Goal: Task Accomplishment & Management: Complete application form

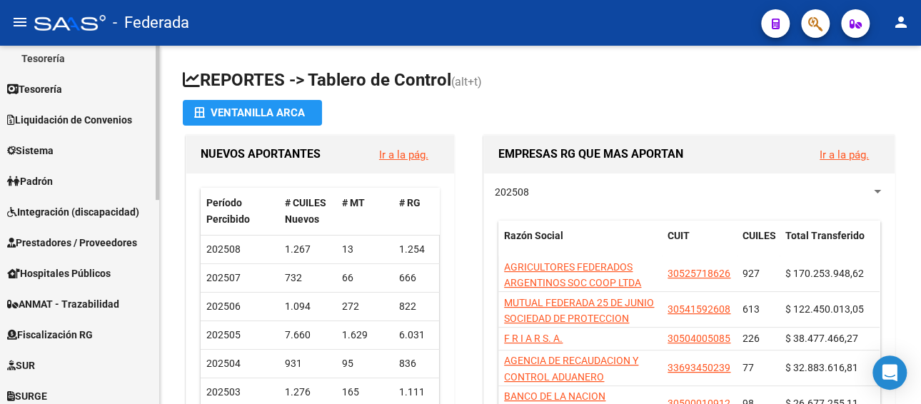
scroll to position [286, 0]
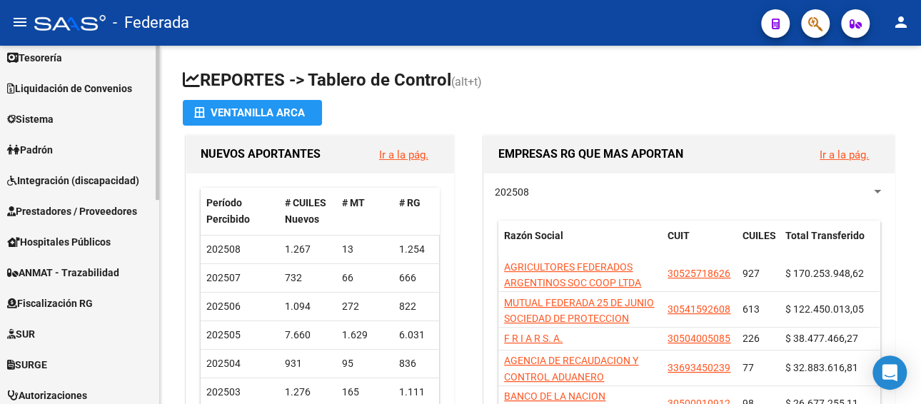
click at [94, 178] on span "Integración (discapacidad)" at bounding box center [73, 181] width 132 height 16
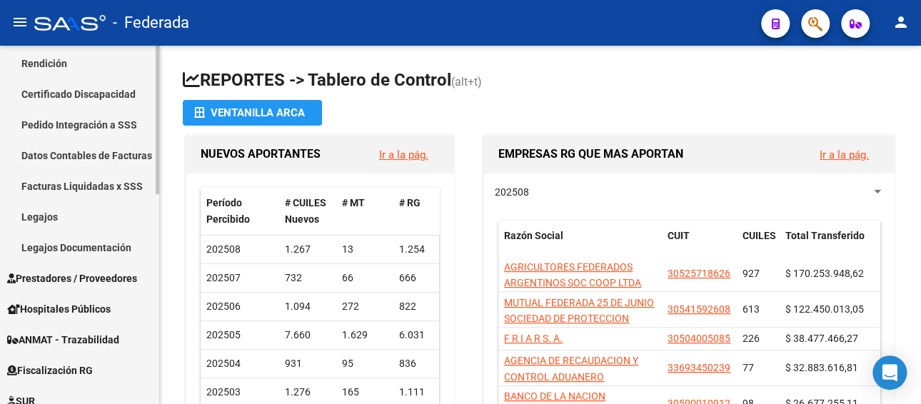
scroll to position [285, 0]
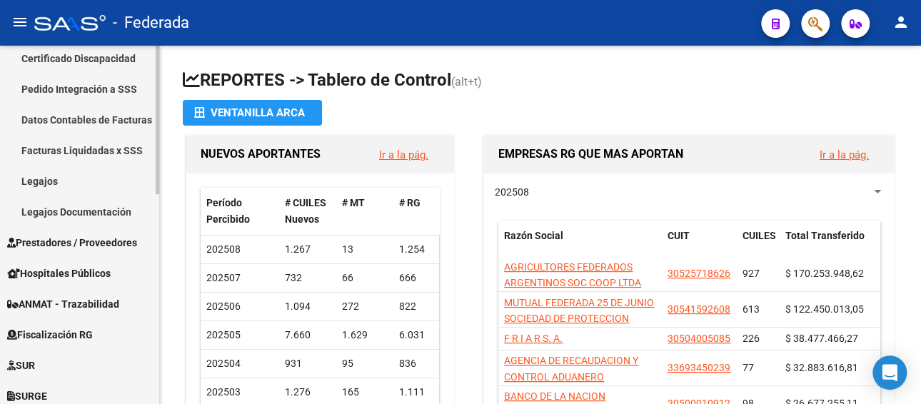
click at [102, 238] on span "Prestadores / Proveedores" at bounding box center [72, 243] width 130 height 16
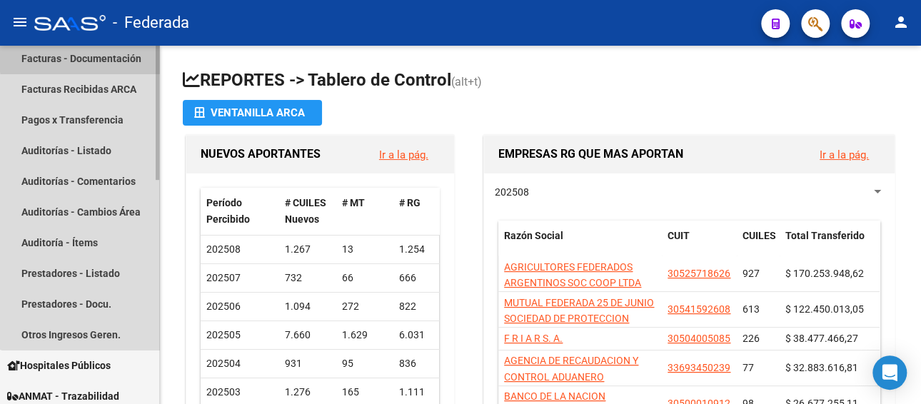
click at [100, 56] on link "Facturas - Documentación" at bounding box center [79, 58] width 159 height 31
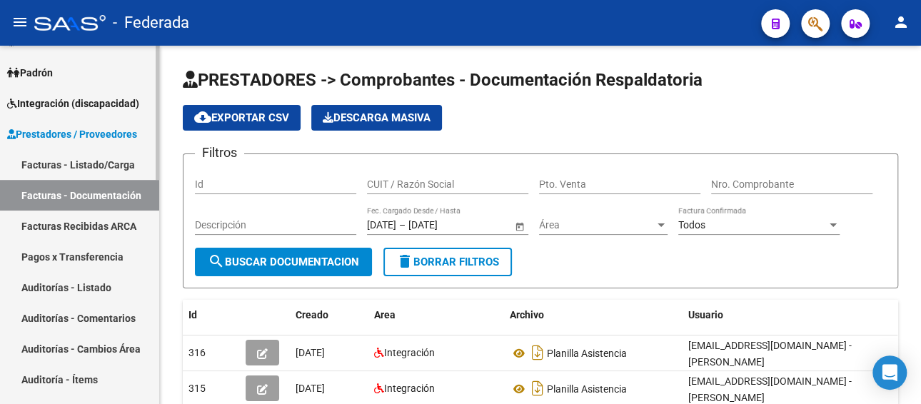
scroll to position [142, 0]
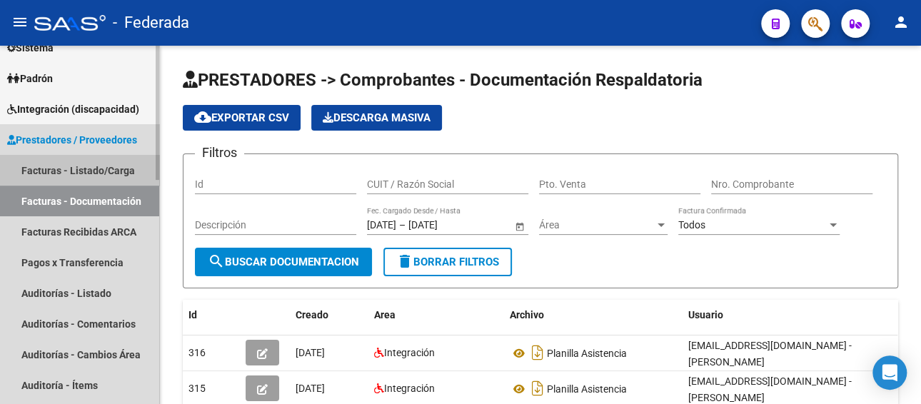
click at [106, 169] on link "Facturas - Listado/Carga" at bounding box center [79, 170] width 159 height 31
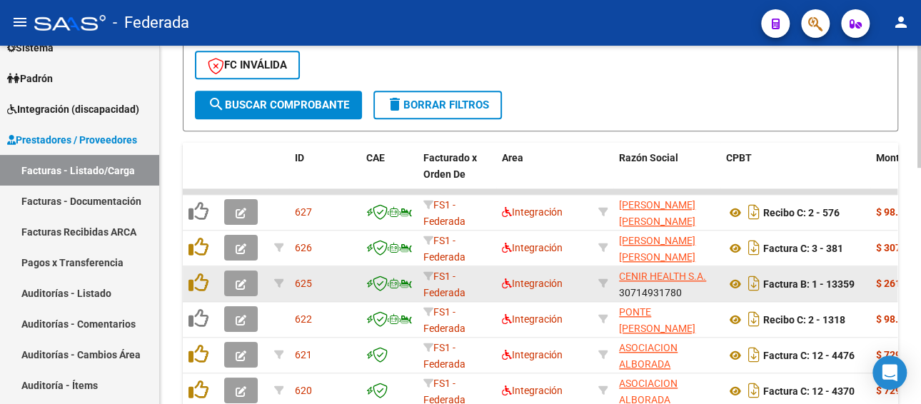
scroll to position [480, 0]
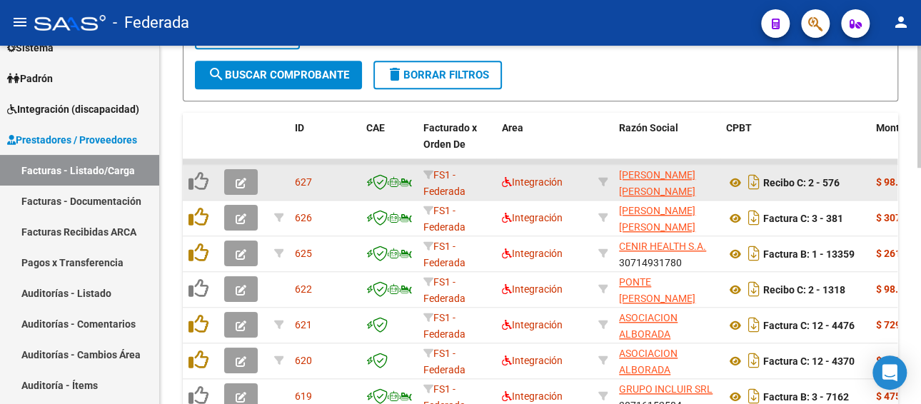
click at [243, 181] on icon "button" at bounding box center [241, 183] width 11 height 11
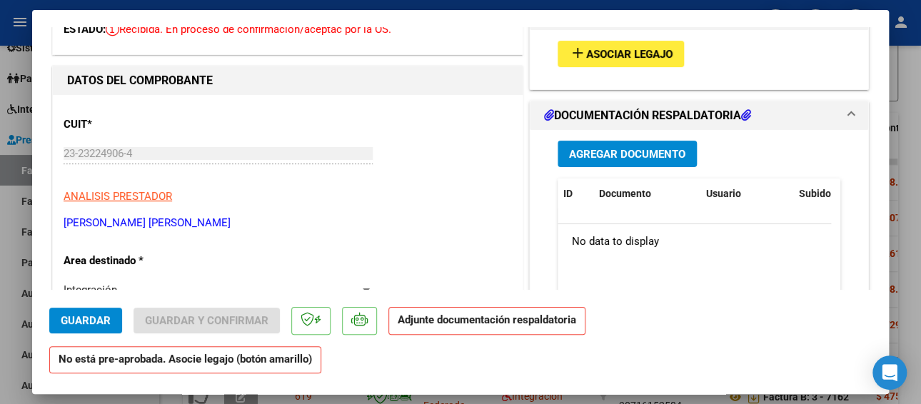
scroll to position [71, 0]
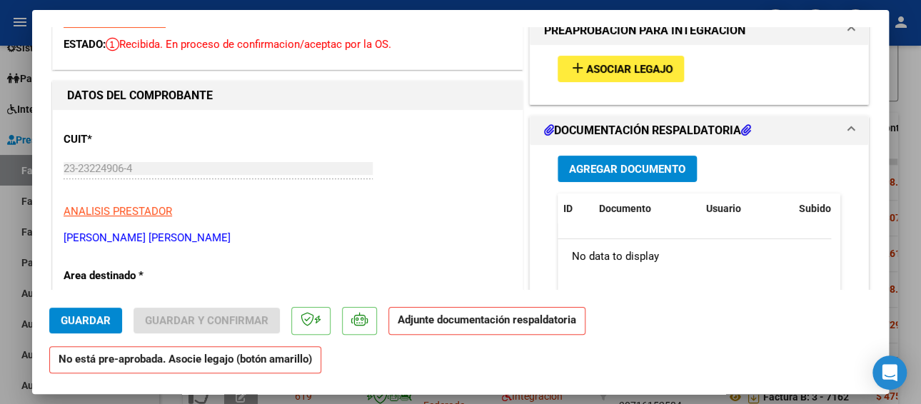
click at [594, 71] on span "Asociar Legajo" at bounding box center [629, 69] width 86 height 13
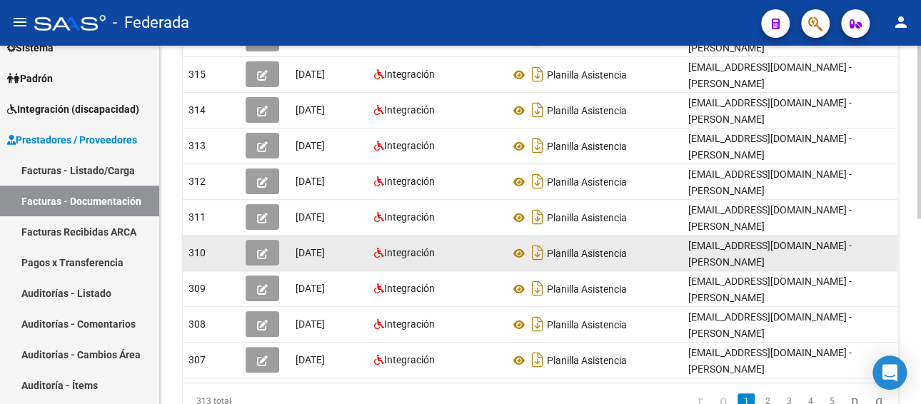
scroll to position [243, 0]
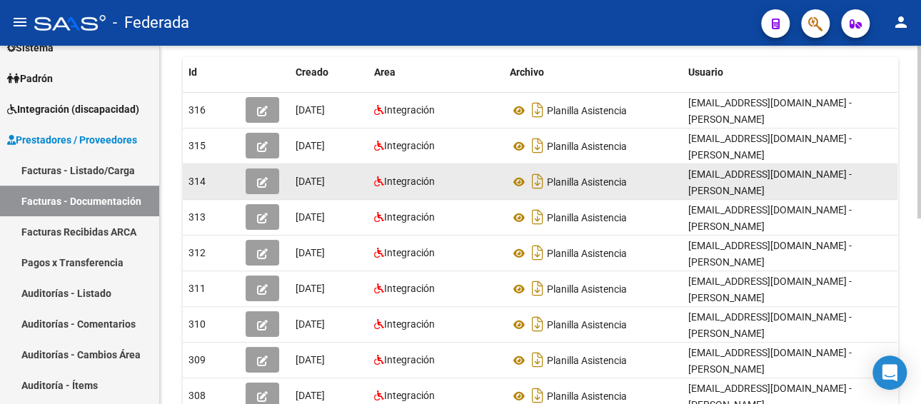
click at [264, 183] on icon "button" at bounding box center [262, 182] width 11 height 11
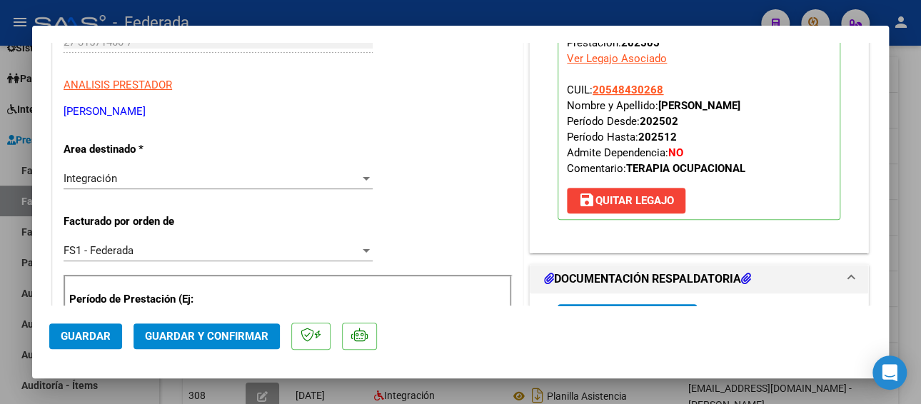
scroll to position [214, 0]
type input "$ 0,00"
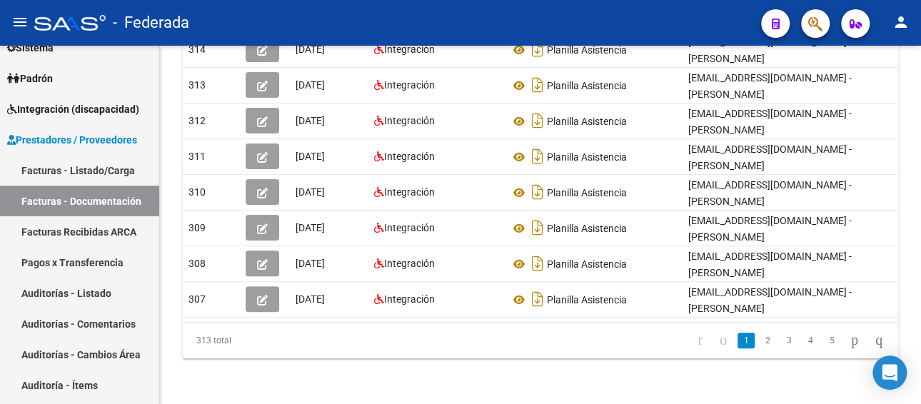
scroll to position [385, 0]
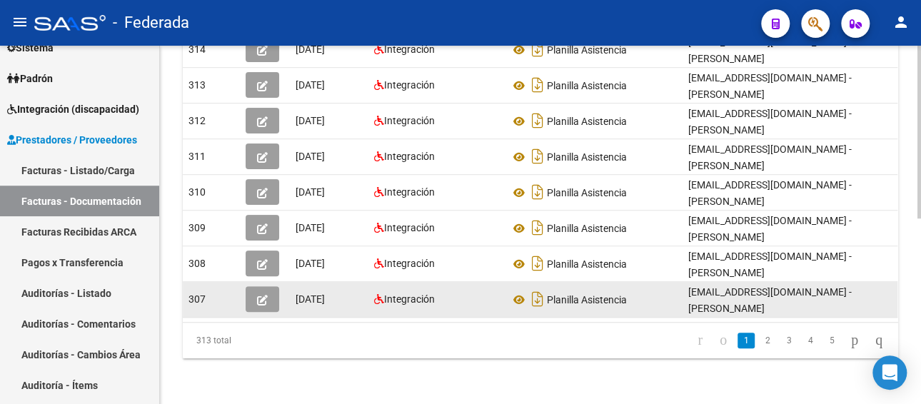
click at [264, 295] on icon "button" at bounding box center [262, 300] width 11 height 11
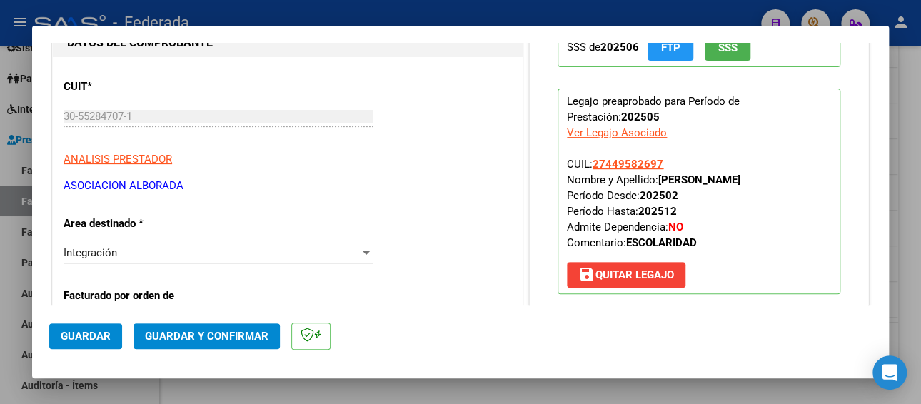
scroll to position [143, 0]
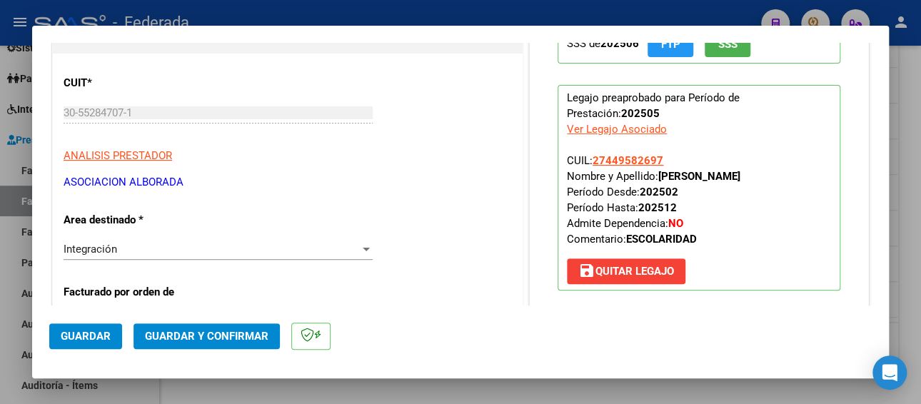
type input "$ 0,00"
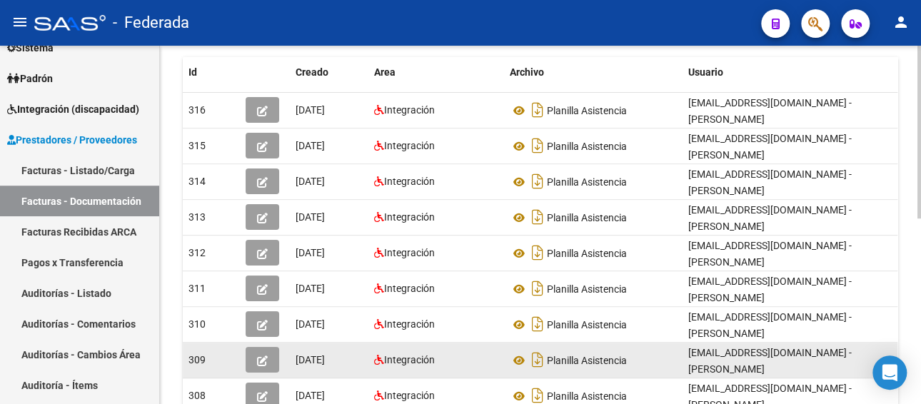
scroll to position [171, 0]
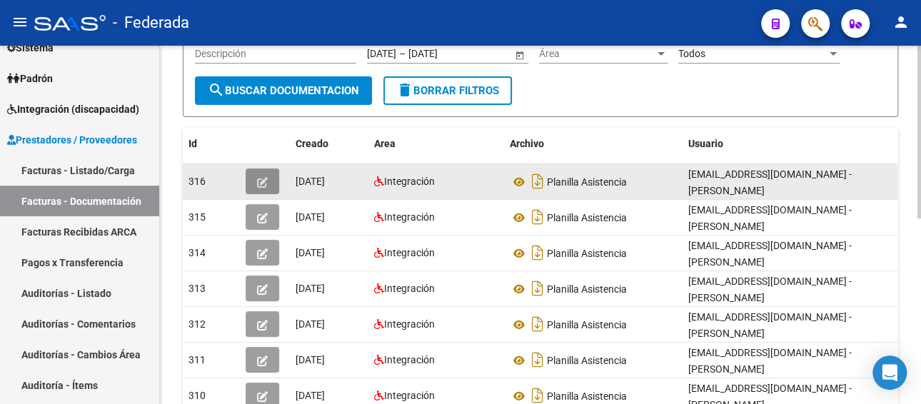
click at [265, 177] on icon "button" at bounding box center [262, 182] width 11 height 11
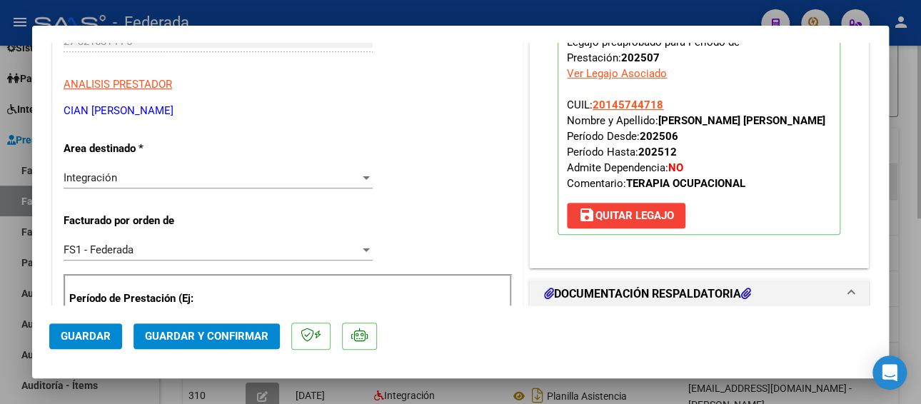
scroll to position [286, 0]
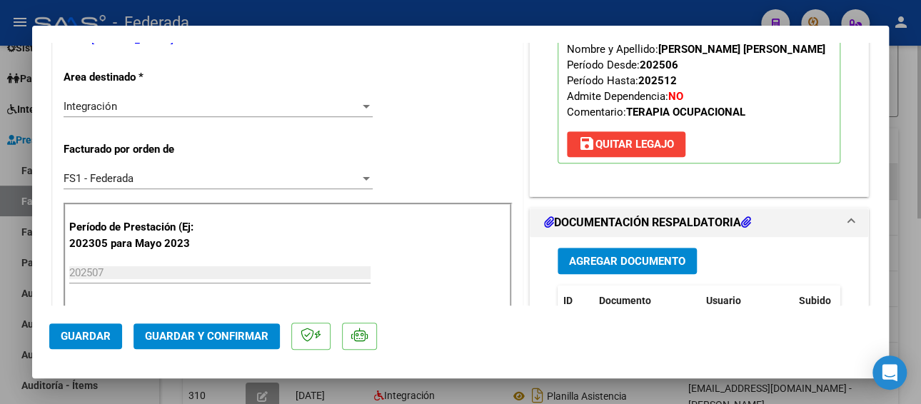
type input "$ 0,00"
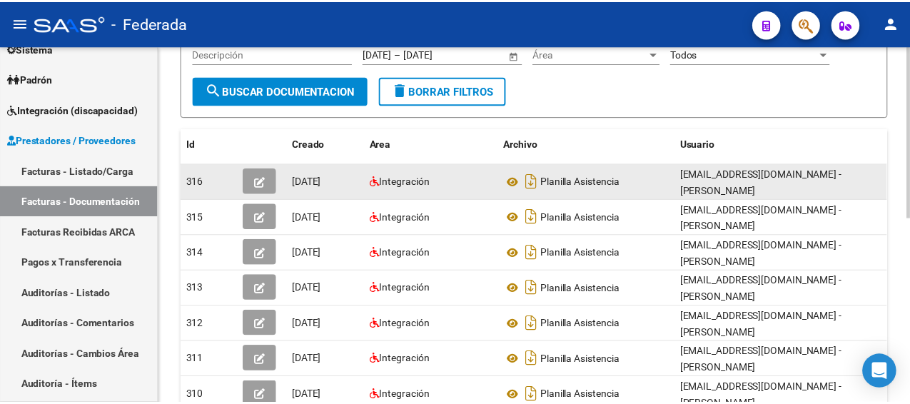
scroll to position [385, 0]
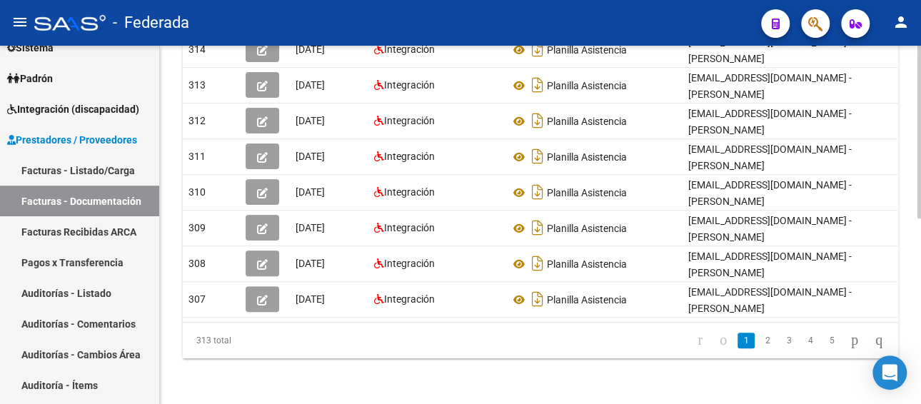
click at [900, 19] on mat-icon "person" at bounding box center [900, 22] width 17 height 17
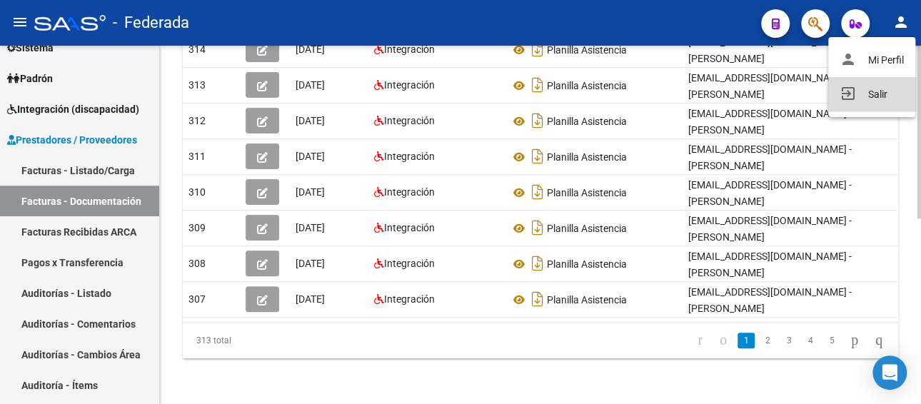
click at [863, 94] on button "exit_to_app Salir" at bounding box center [871, 94] width 87 height 34
